Goal: Information Seeking & Learning: Find specific fact

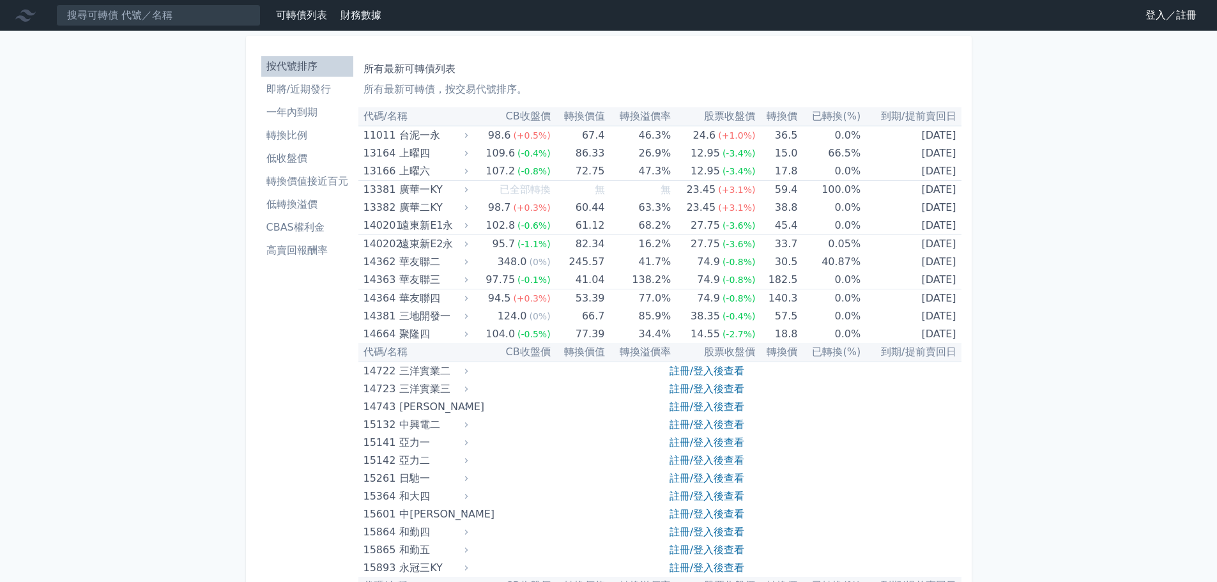
click at [1157, 17] on link "登入／註冊" at bounding box center [1171, 15] width 72 height 20
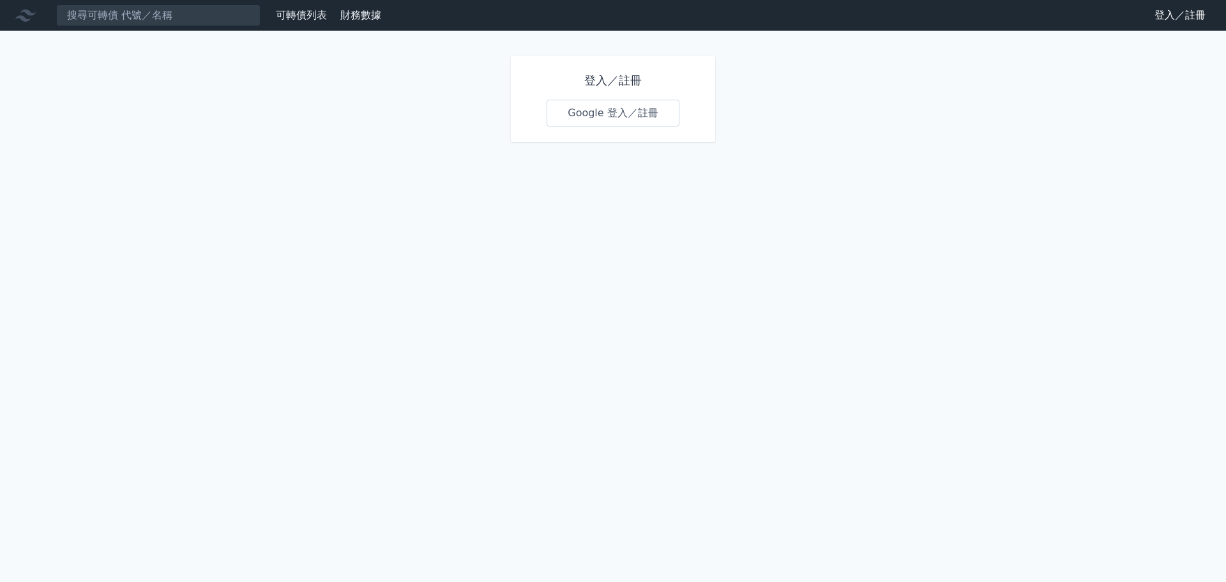
click at [629, 118] on link "Google 登入／註冊" at bounding box center [613, 113] width 133 height 27
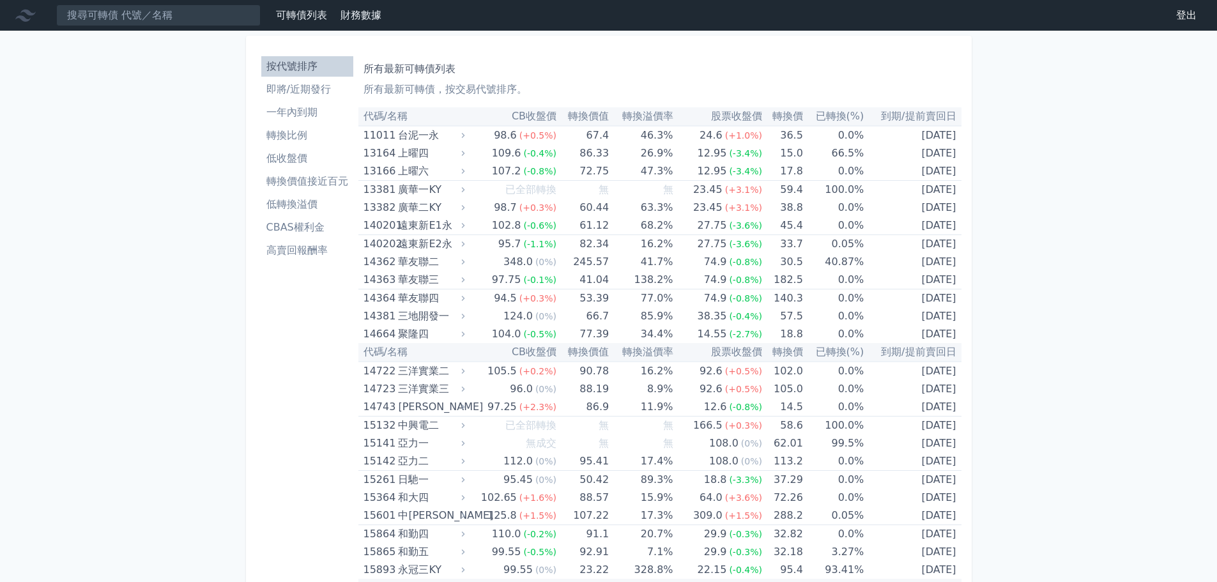
click at [290, 162] on li "低收盤價" at bounding box center [307, 158] width 92 height 15
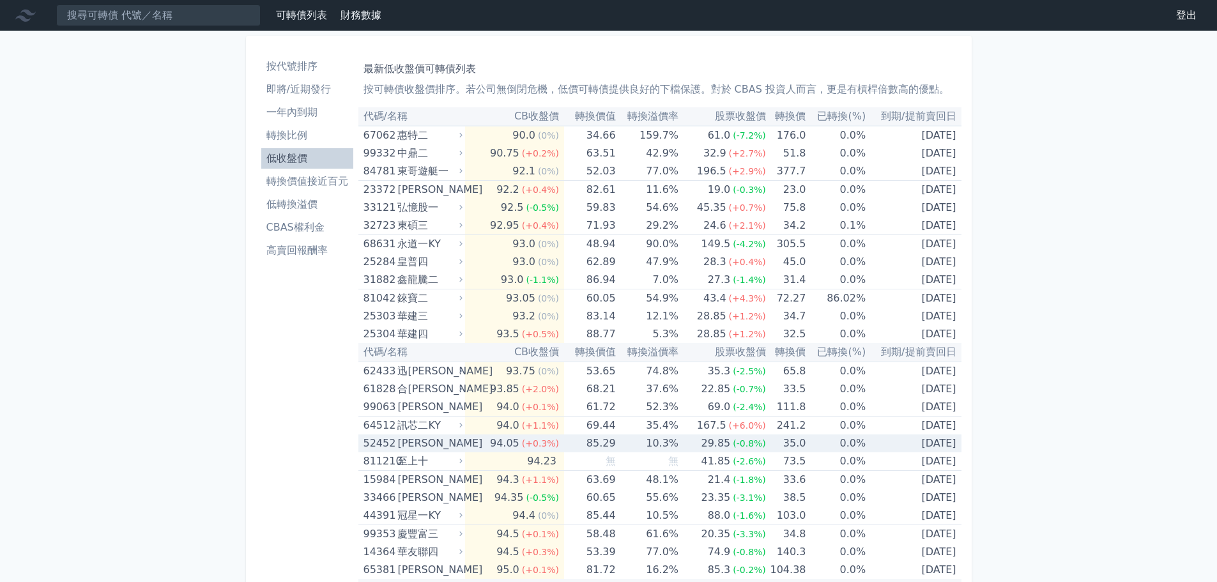
click at [408, 445] on div "[PERSON_NAME]" at bounding box center [428, 443] width 63 height 18
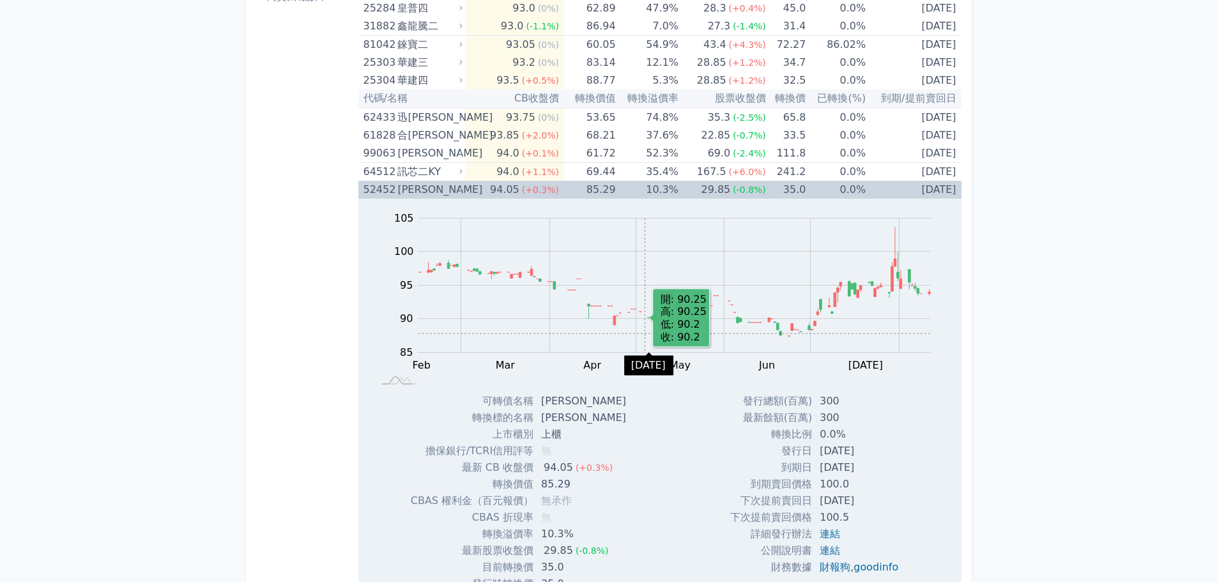
scroll to position [319, 0]
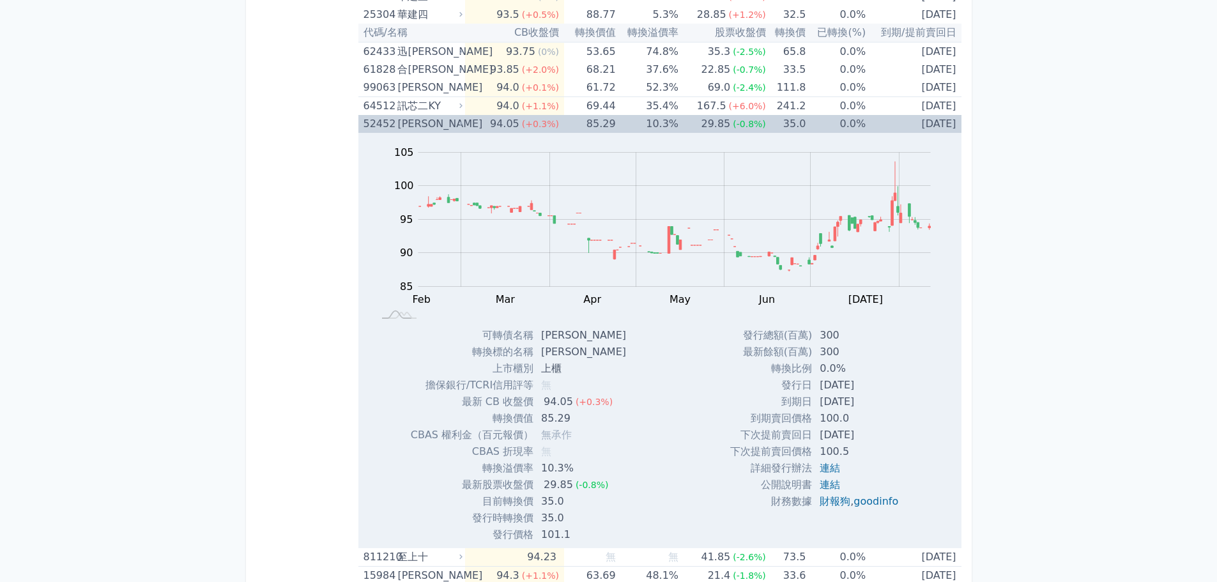
click at [712, 118] on div "29.85" at bounding box center [715, 124] width 34 height 18
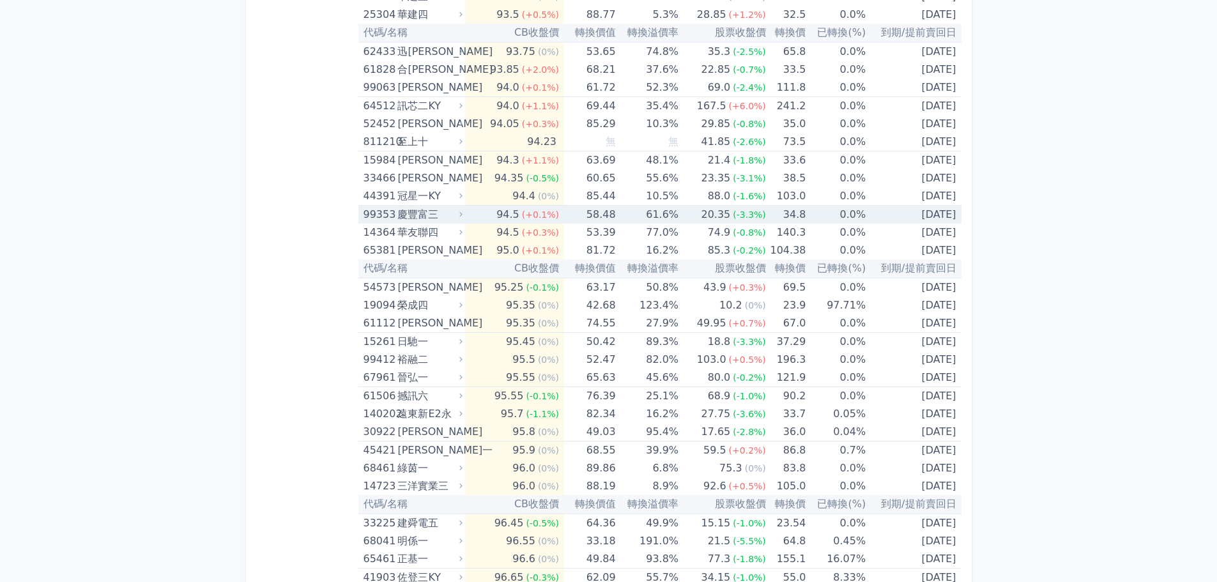
click at [951, 218] on td "[DATE]" at bounding box center [913, 215] width 95 height 19
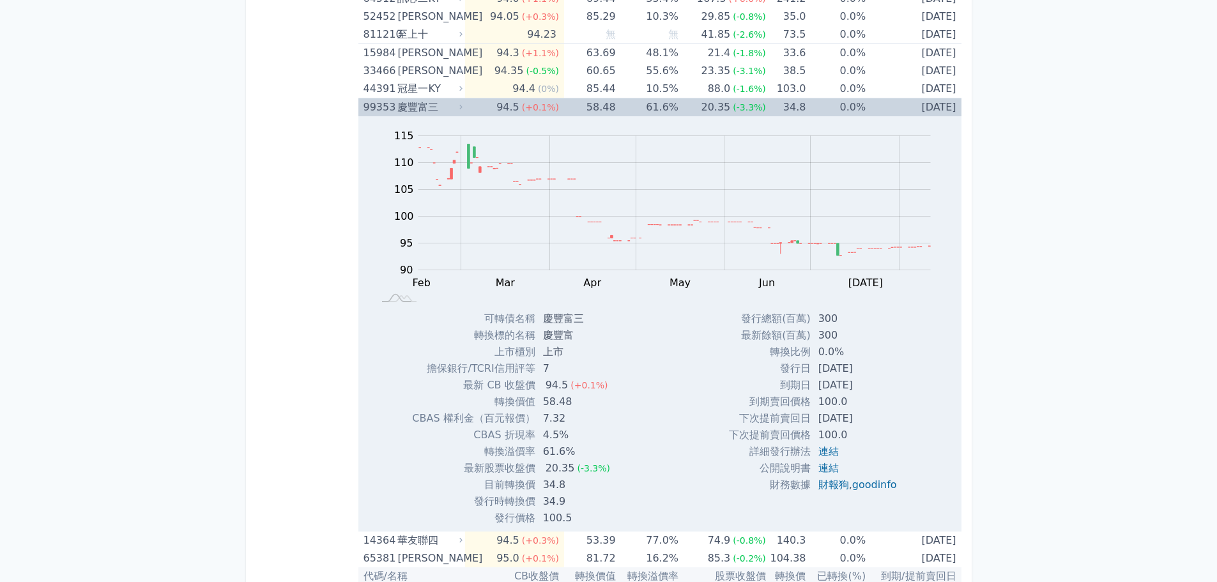
scroll to position [447, 0]
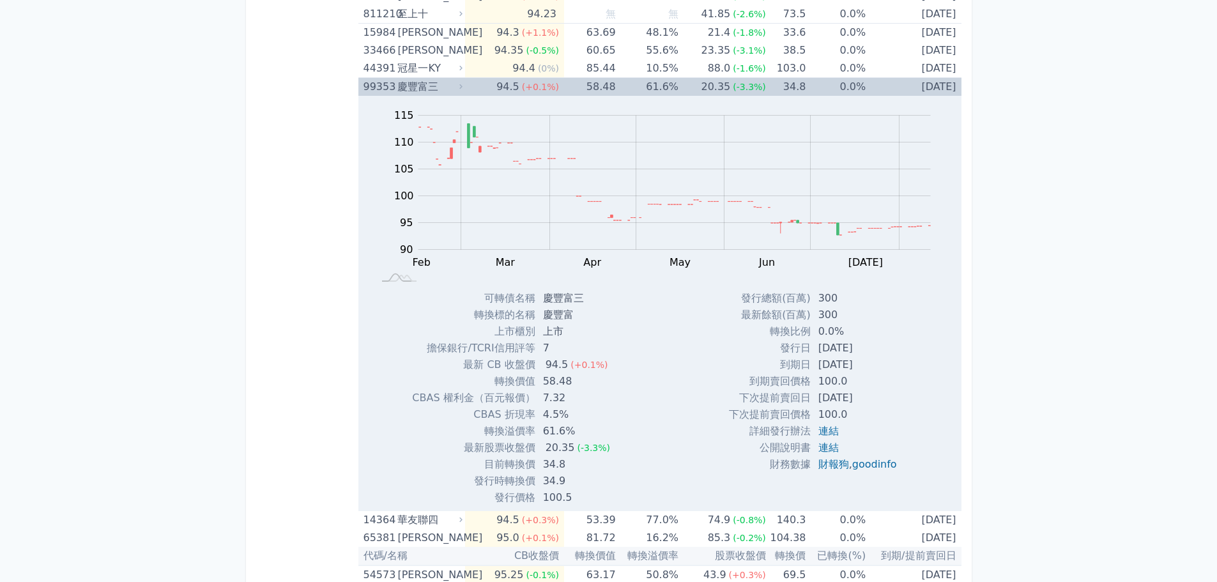
click at [736, 82] on span "(-3.3%)" at bounding box center [749, 87] width 33 height 10
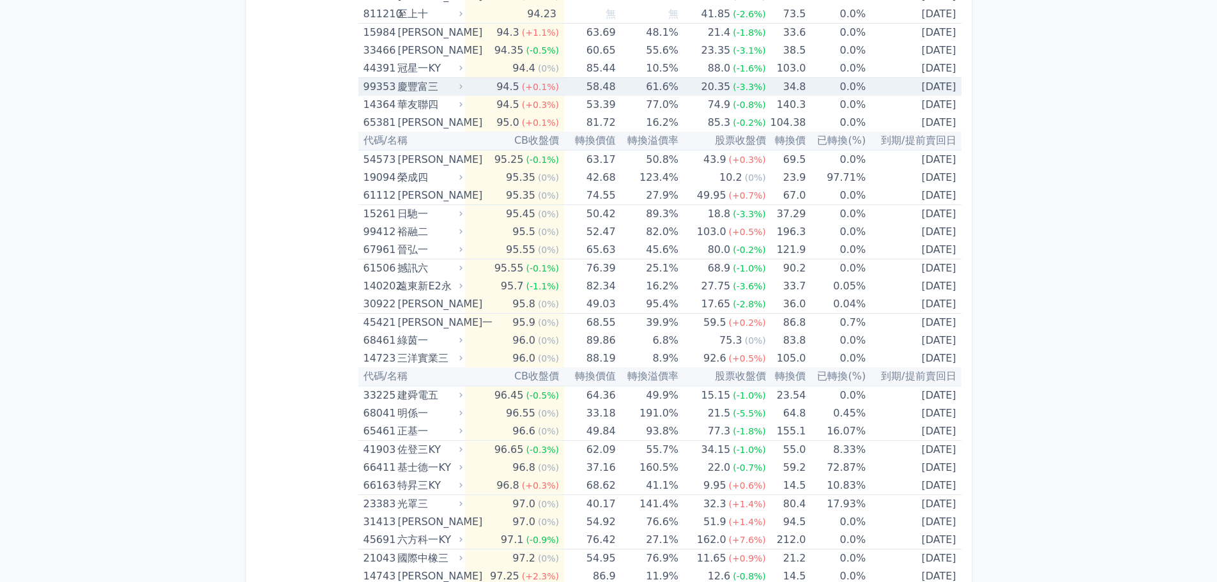
click at [691, 90] on td "20.35 (-3.3%)" at bounding box center [722, 87] width 88 height 19
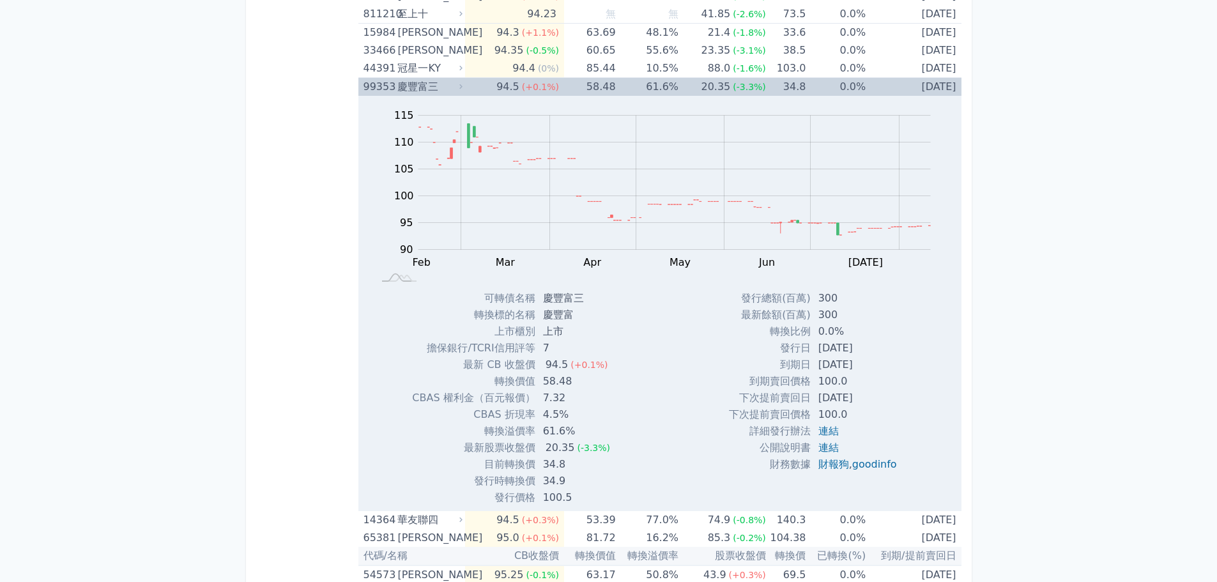
click at [691, 90] on td "20.35 (-3.3%)" at bounding box center [722, 87] width 88 height 19
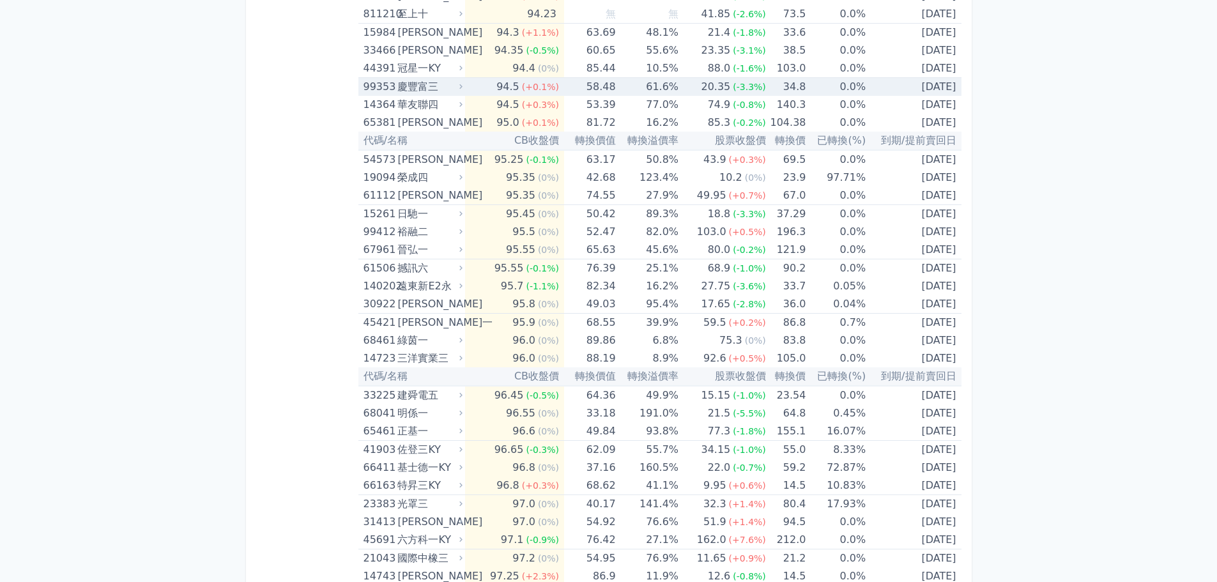
click at [698, 86] on td "20.35 (-3.3%)" at bounding box center [722, 87] width 88 height 19
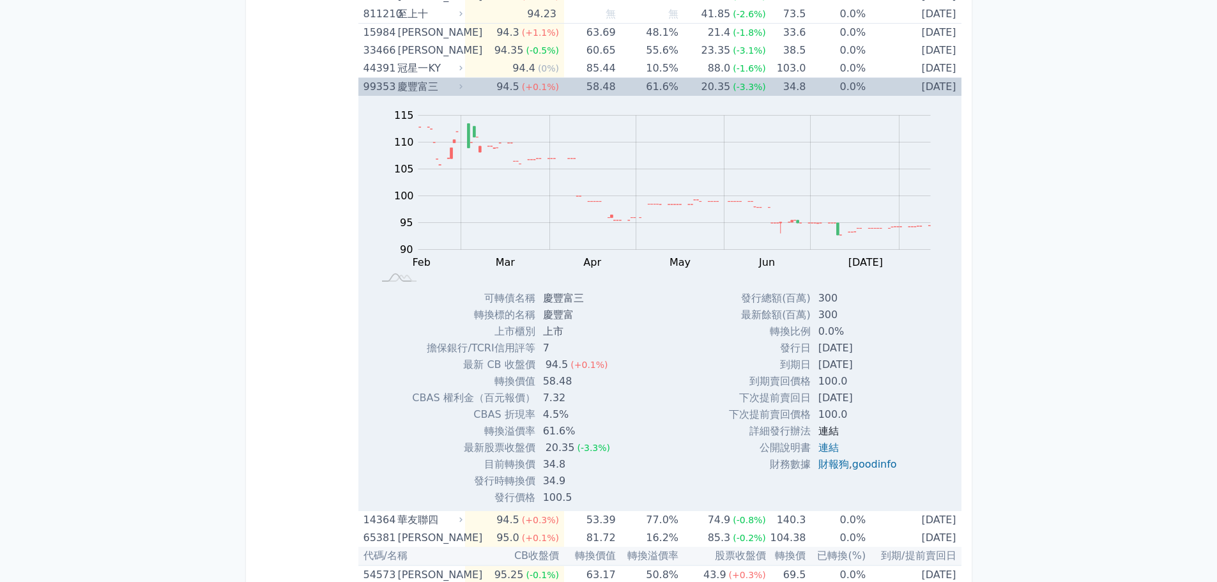
click at [827, 435] on link "連結" at bounding box center [828, 431] width 20 height 12
